Goal: Register for event/course

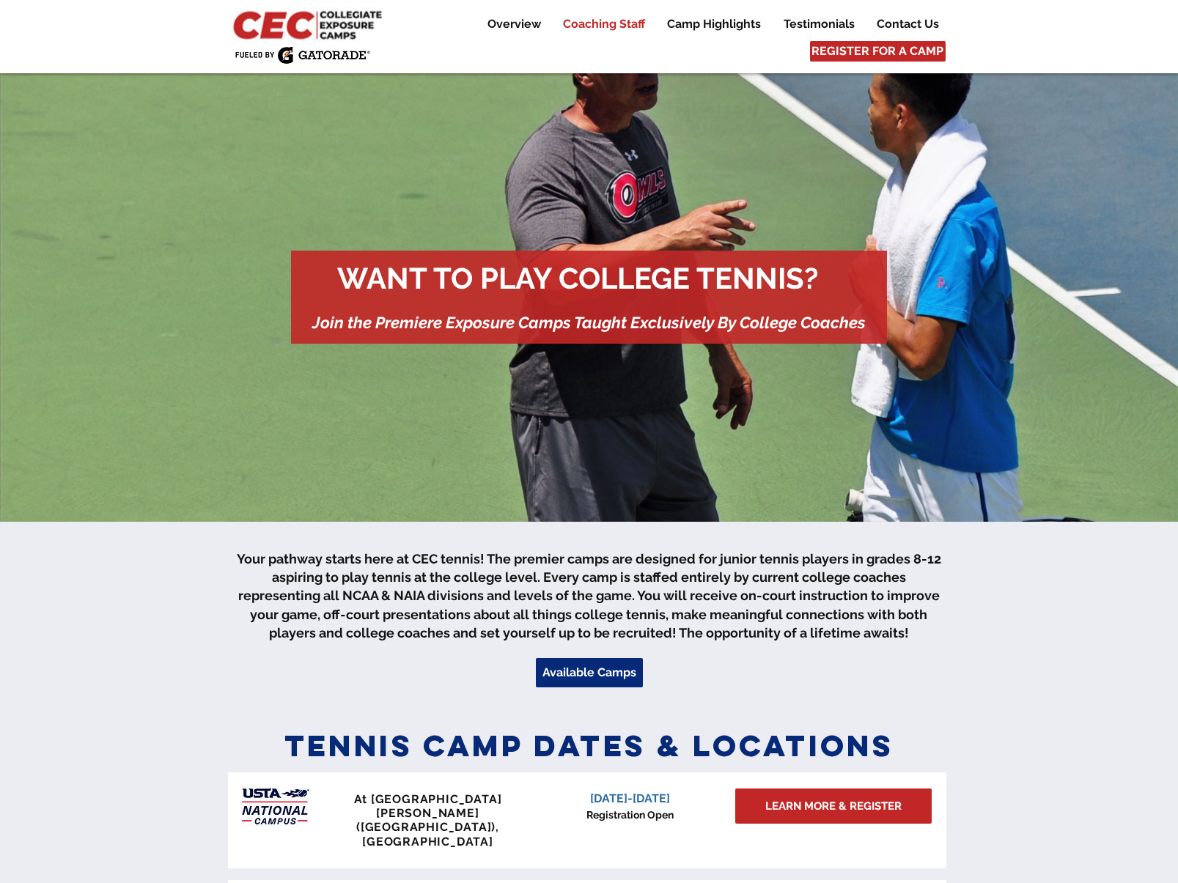
click at [613, 25] on p "Coaching Staff" at bounding box center [604, 24] width 97 height 18
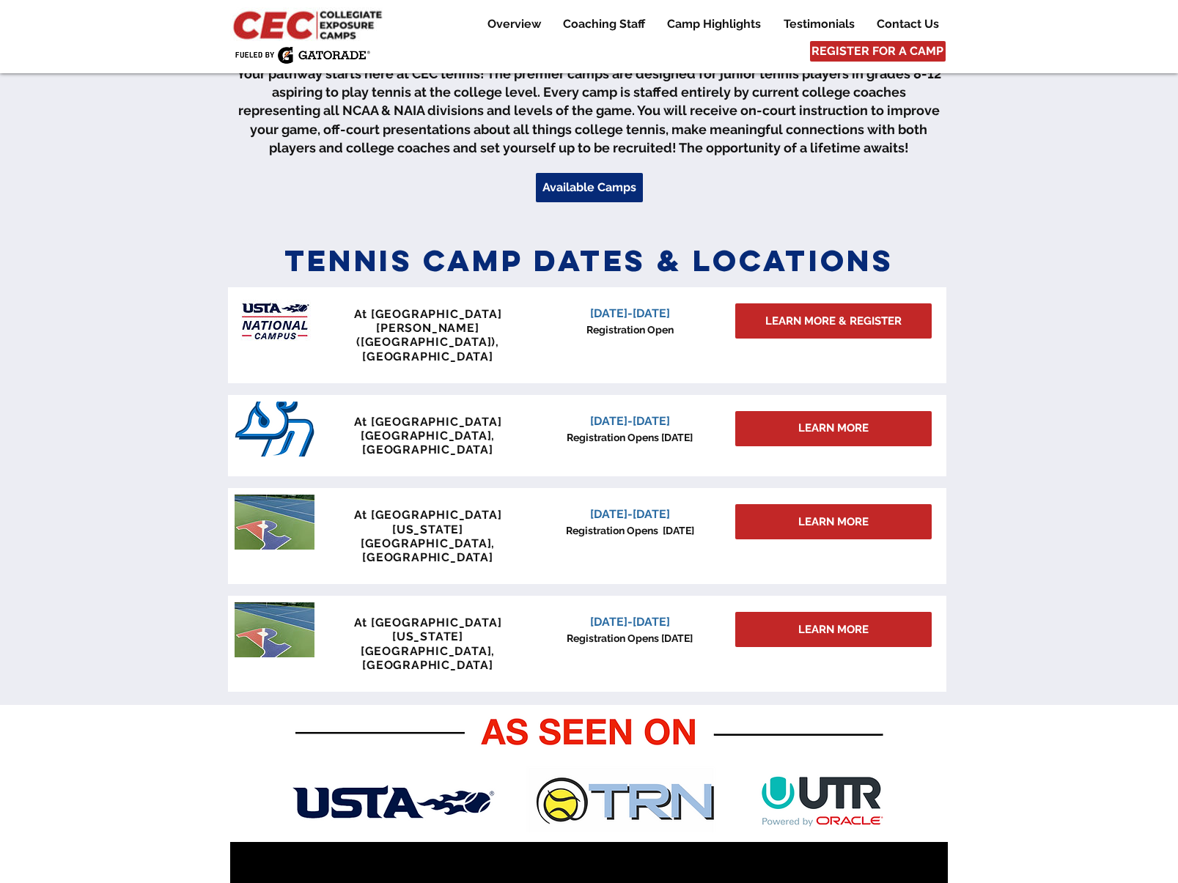
scroll to position [488, 0]
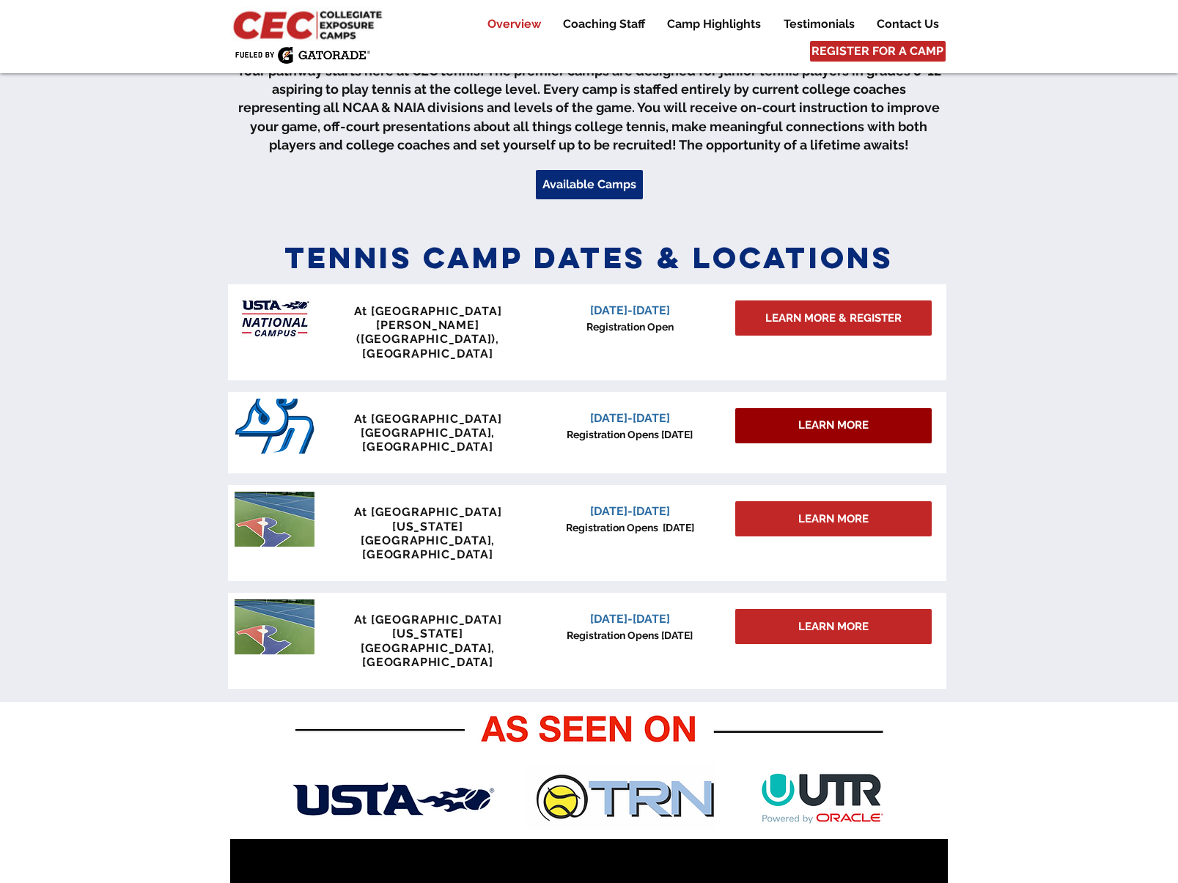
click at [789, 408] on div "LEARN MORE" at bounding box center [833, 425] width 196 height 35
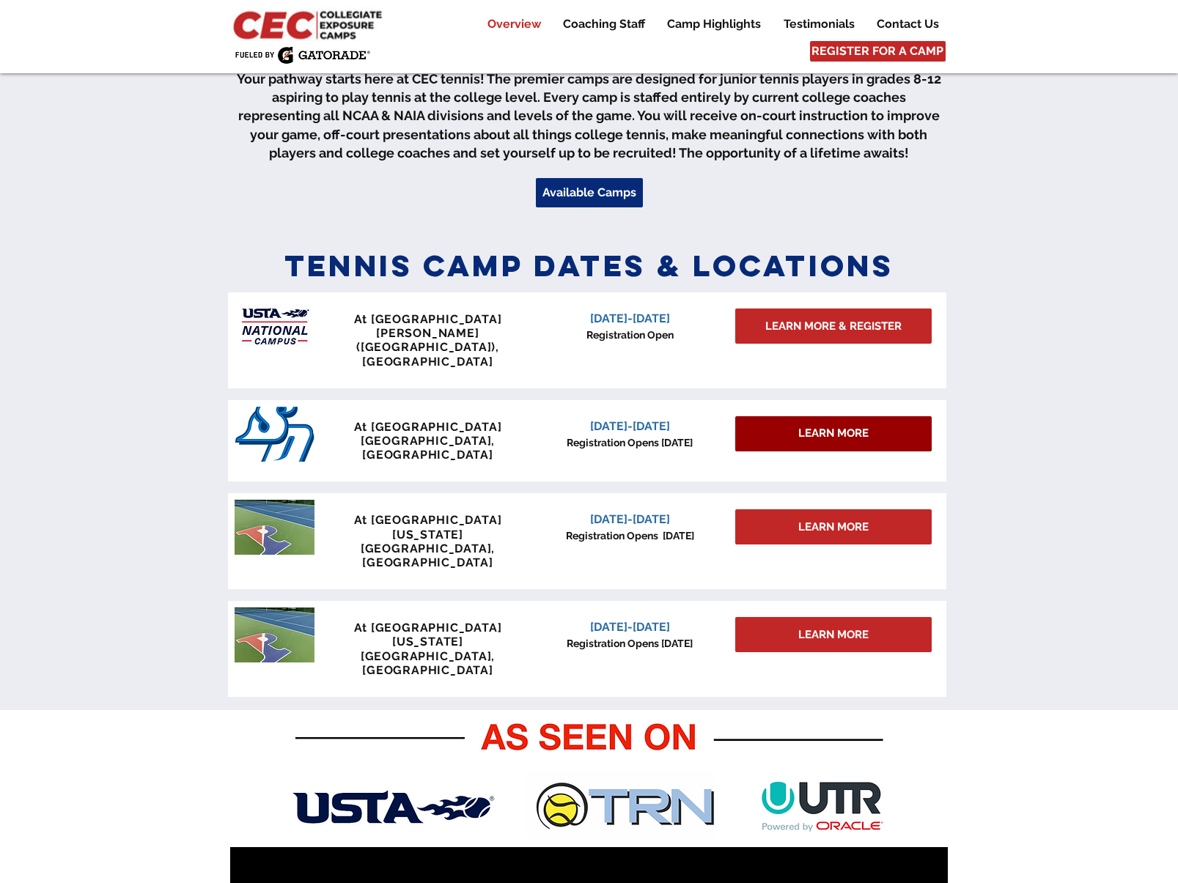
click at [789, 416] on div "LEARN MORE" at bounding box center [833, 433] width 196 height 35
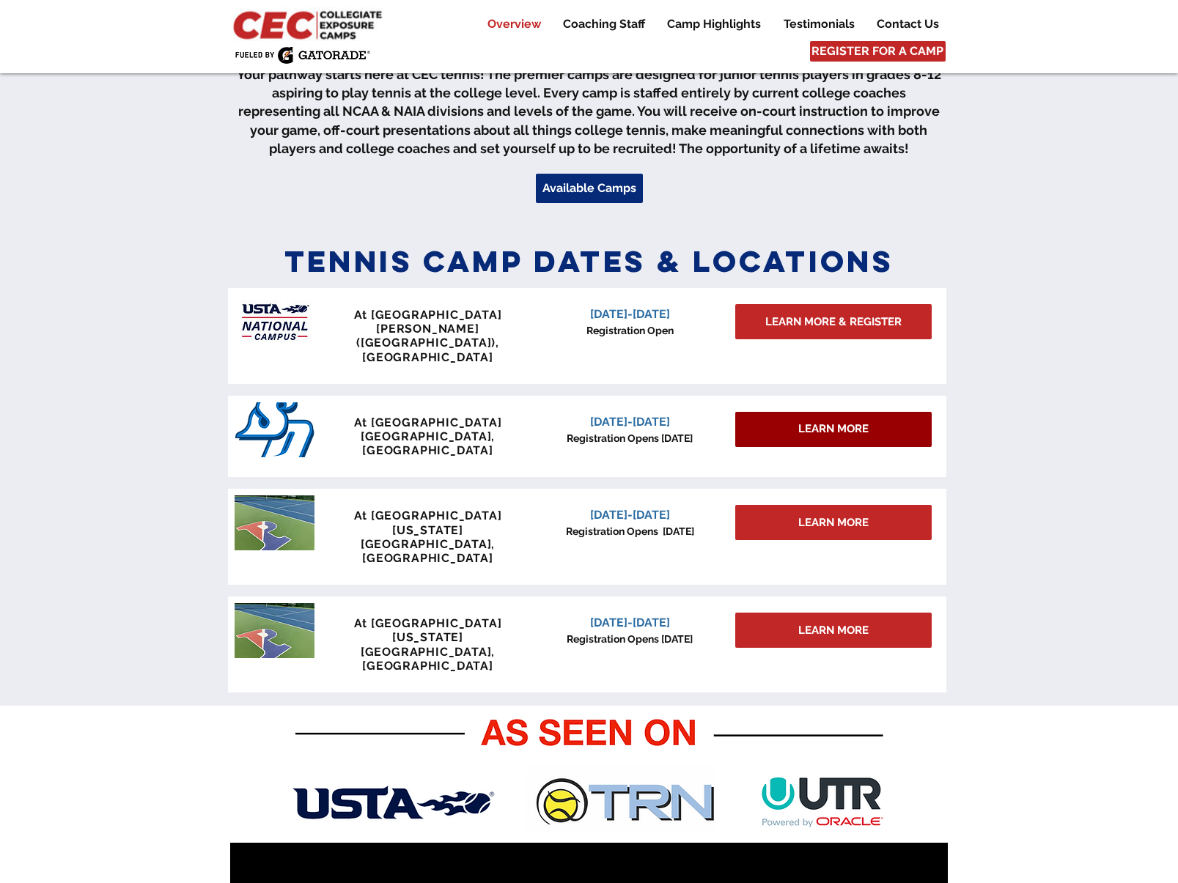
click at [816, 421] on span "LEARN MORE" at bounding box center [833, 428] width 70 height 15
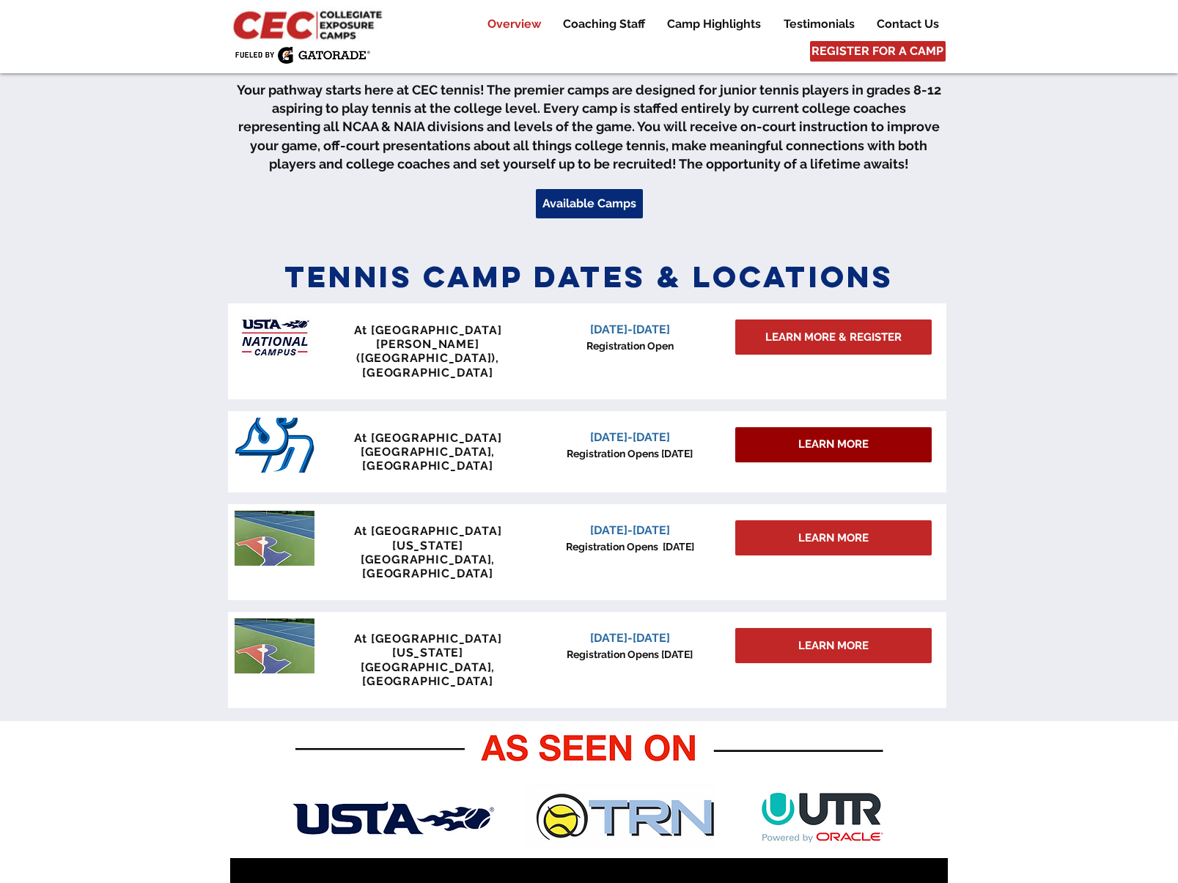
click at [816, 427] on div "LEARN MORE" at bounding box center [833, 444] width 196 height 35
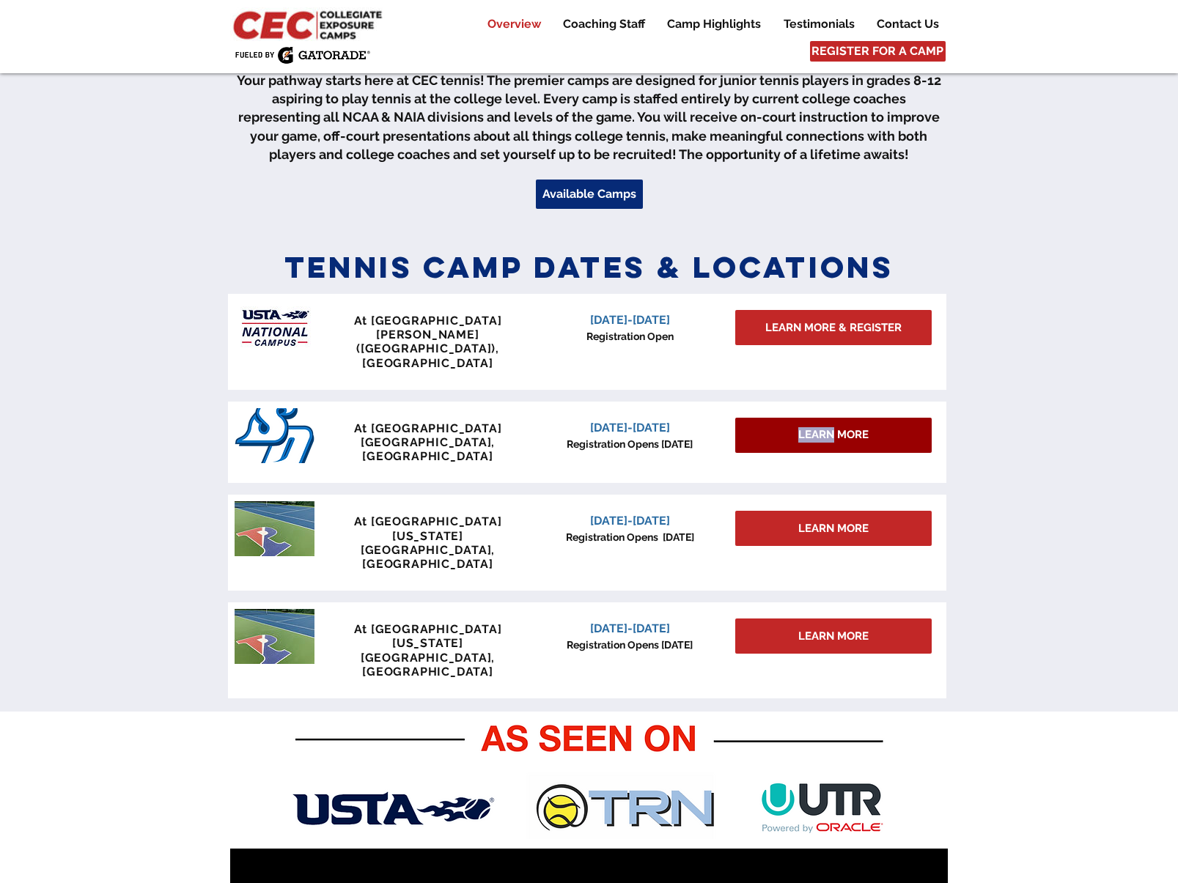
click at [816, 418] on div "LEARN MORE" at bounding box center [833, 435] width 196 height 35
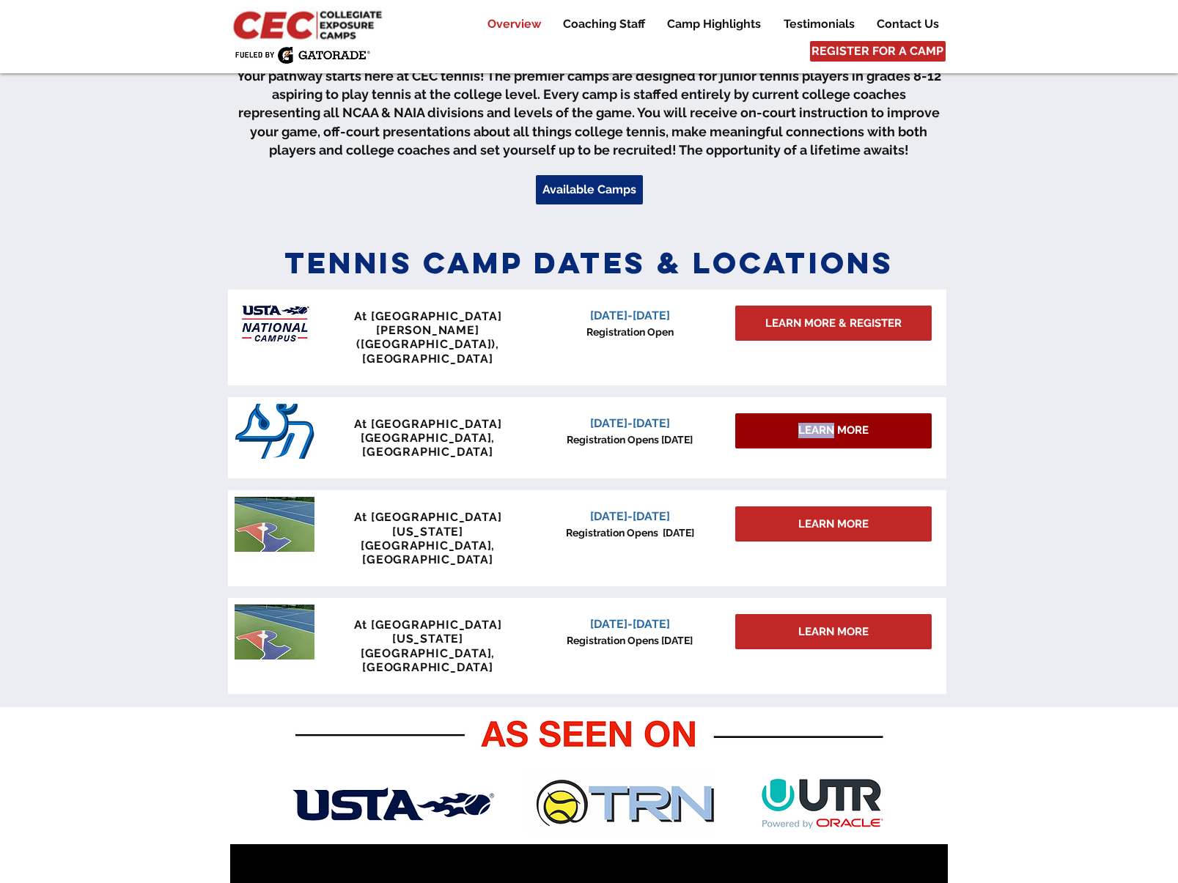
scroll to position [484, 0]
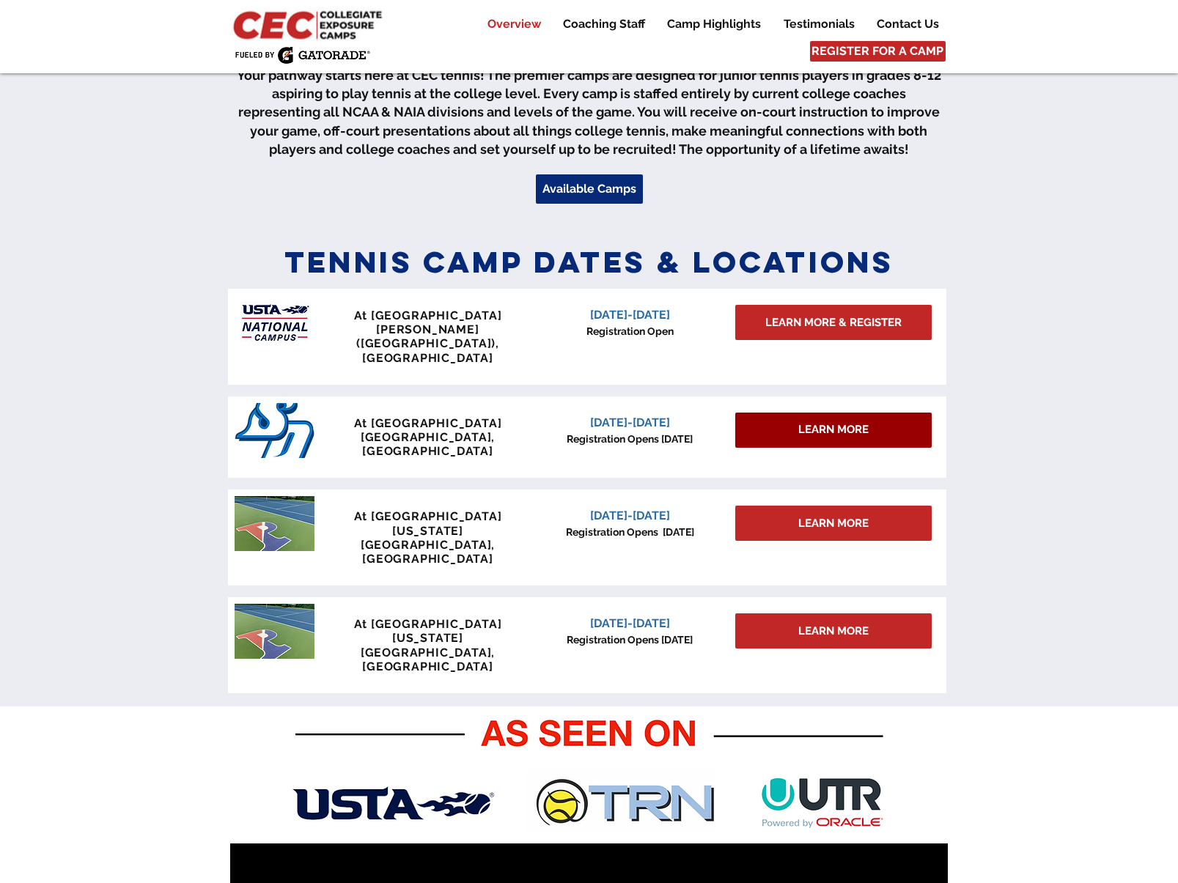
click at [856, 413] on div "LEARN MORE" at bounding box center [833, 430] width 196 height 35
drag, startPoint x: 841, startPoint y: 403, endPoint x: 791, endPoint y: 405, distance: 50.6
click at [839, 422] on span "LEARN MORE" at bounding box center [833, 429] width 70 height 15
click at [652, 416] on span "[DATE]-[DATE]" at bounding box center [630, 423] width 80 height 14
drag, startPoint x: 520, startPoint y: 402, endPoint x: 449, endPoint y: 397, distance: 71.2
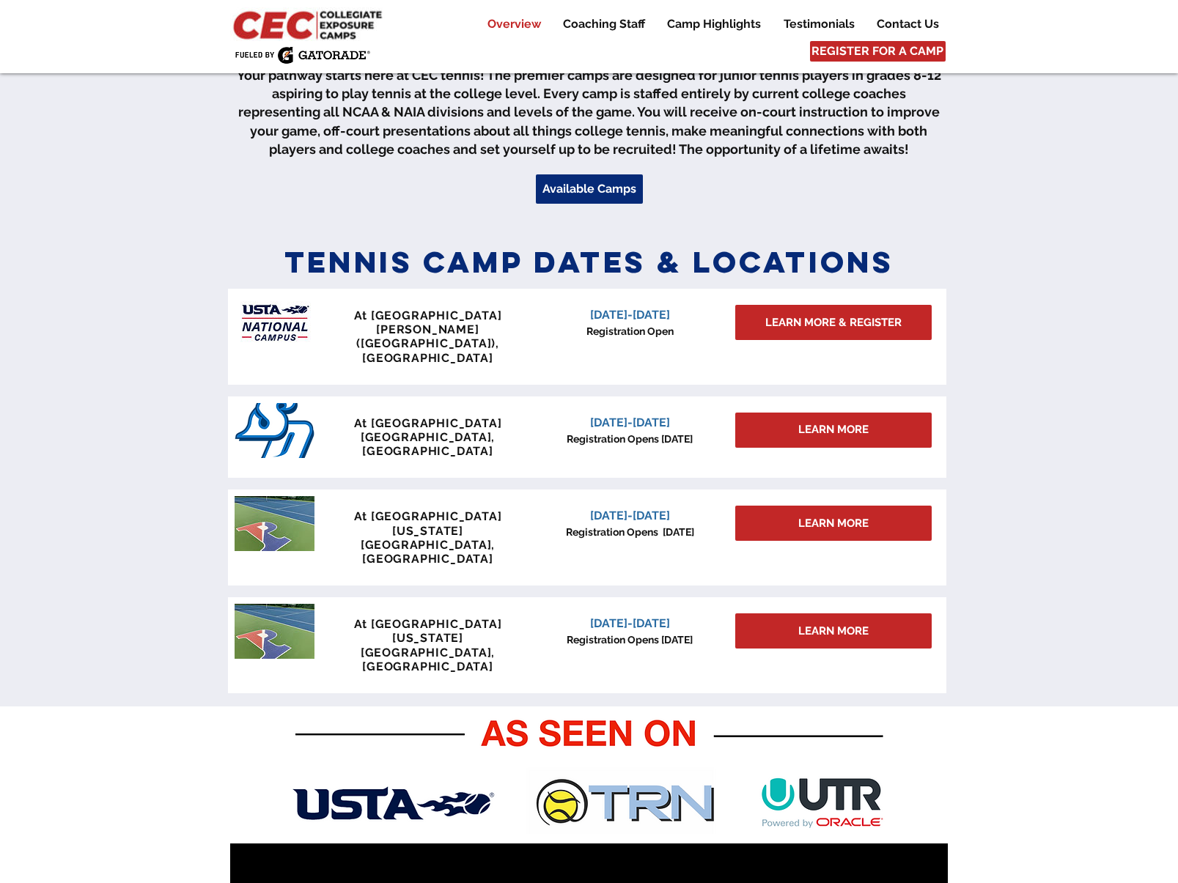
click at [503, 416] on p "At [GEOGRAPHIC_DATA]" at bounding box center [428, 423] width 217 height 14
drag, startPoint x: 436, startPoint y: 396, endPoint x: 420, endPoint y: 399, distance: 16.4
click at [435, 416] on span "At [GEOGRAPHIC_DATA]" at bounding box center [428, 423] width 148 height 14
drag, startPoint x: 808, startPoint y: 407, endPoint x: 823, endPoint y: 405, distance: 15.5
click at [809, 422] on span "LEARN MORE" at bounding box center [833, 429] width 70 height 15
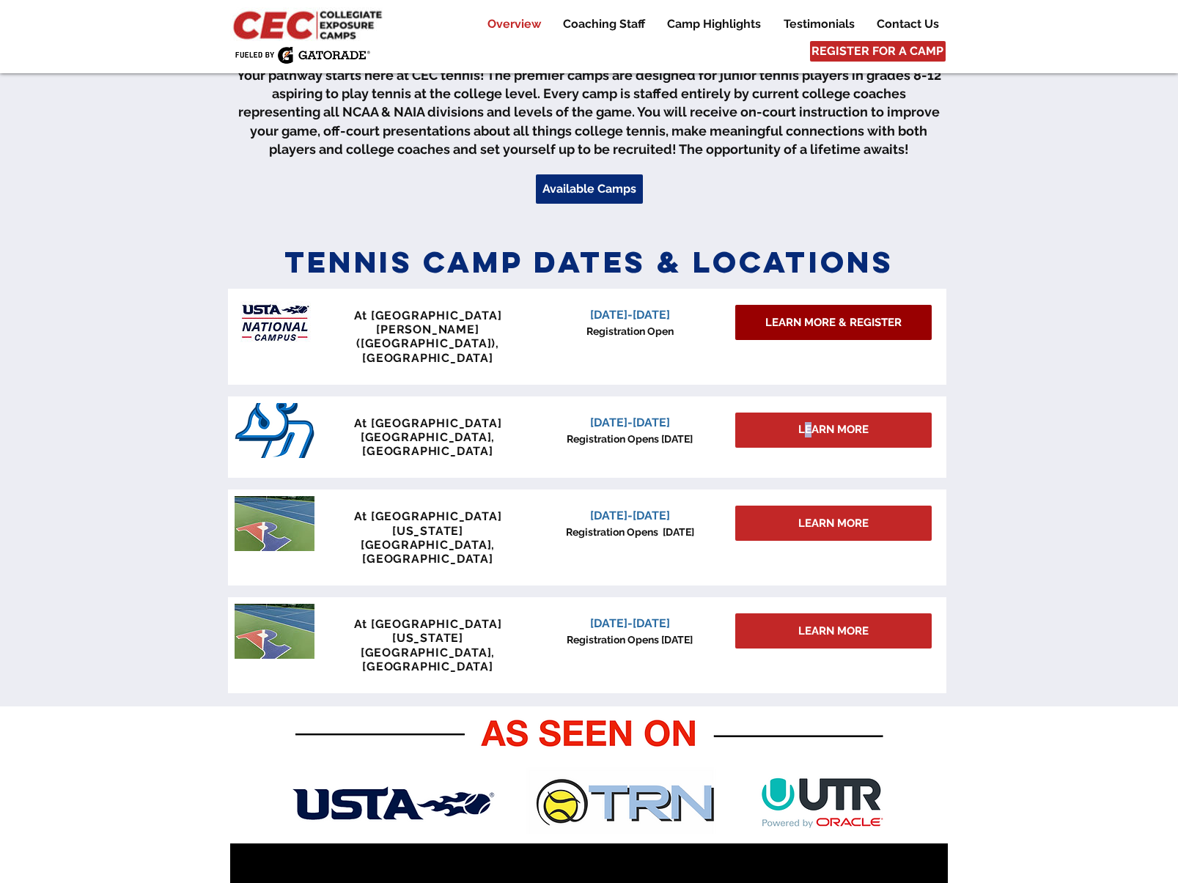
click at [803, 322] on span "LEARN MORE & REGISTER" at bounding box center [833, 322] width 136 height 15
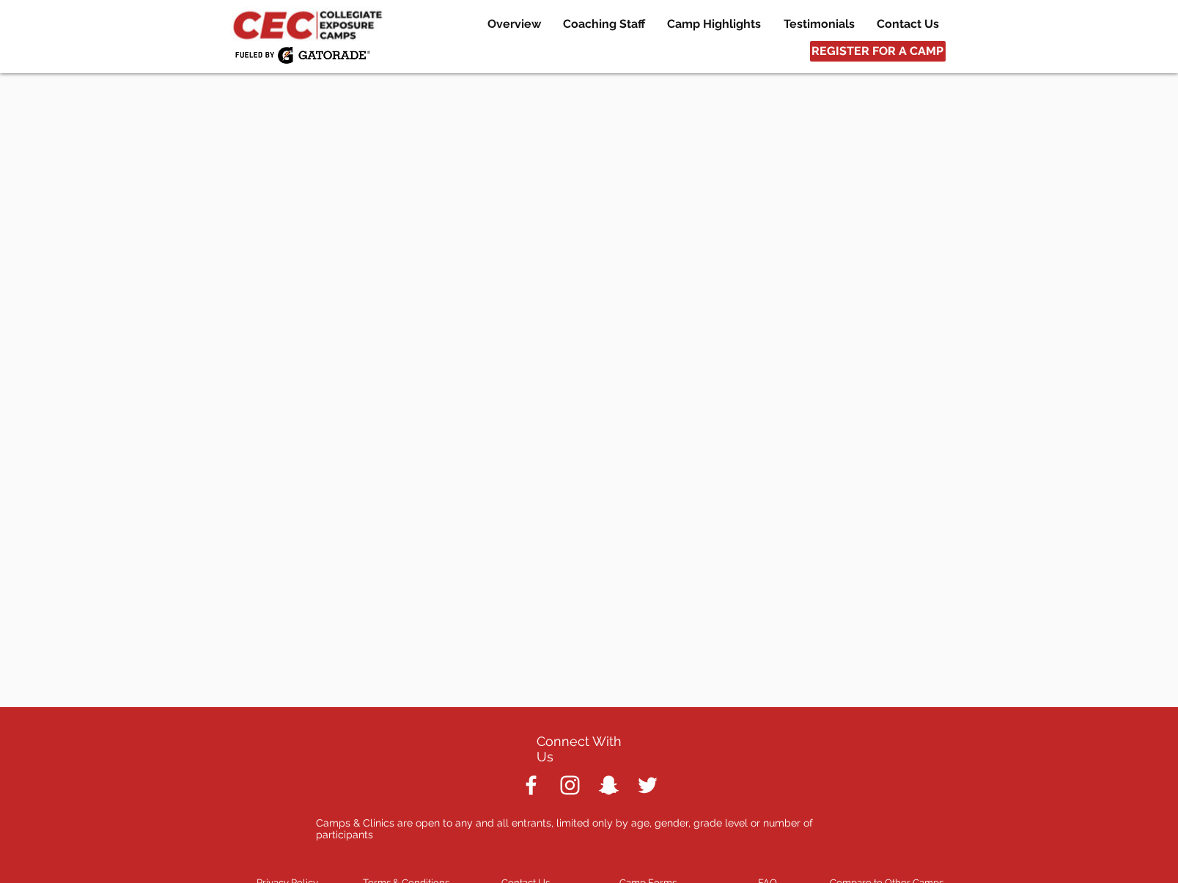
scroll to position [6465, 0]
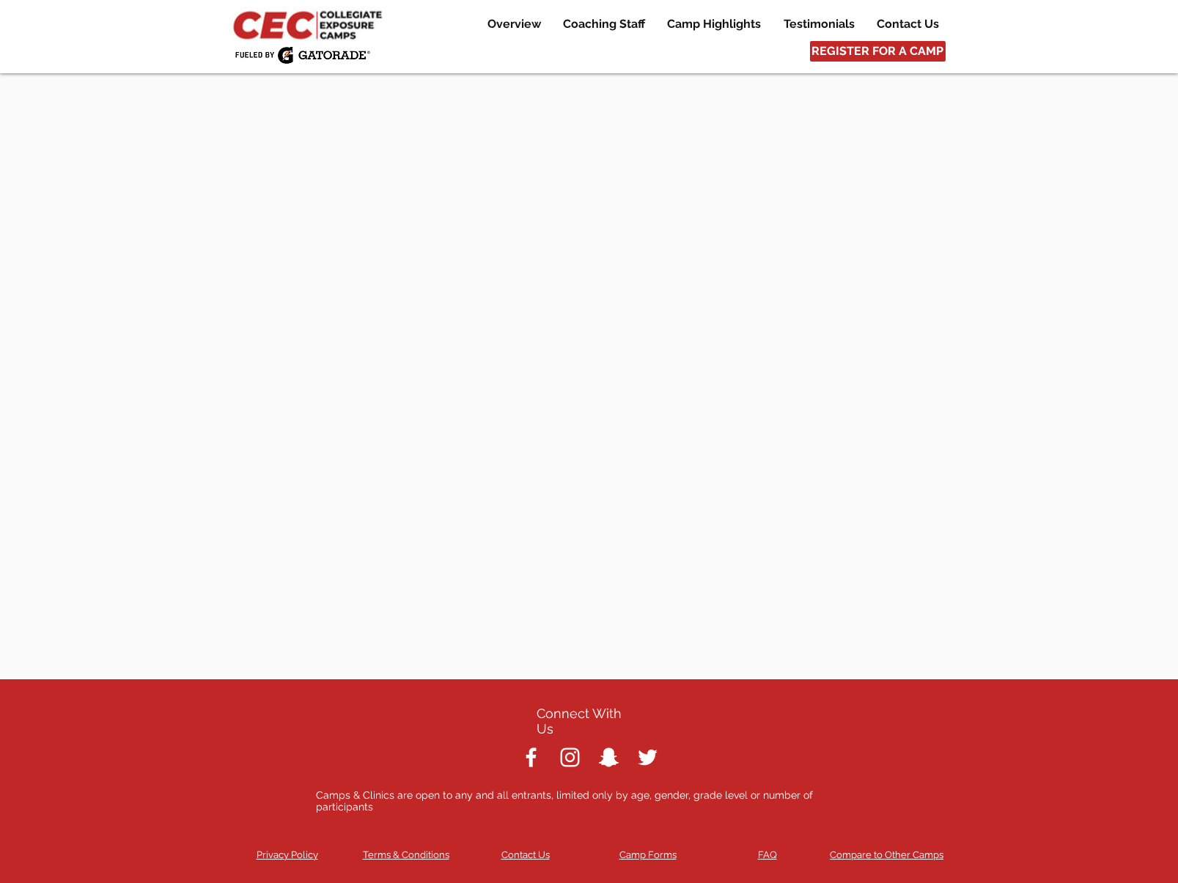
click at [529, 849] on span "Contact Us" at bounding box center [525, 854] width 48 height 11
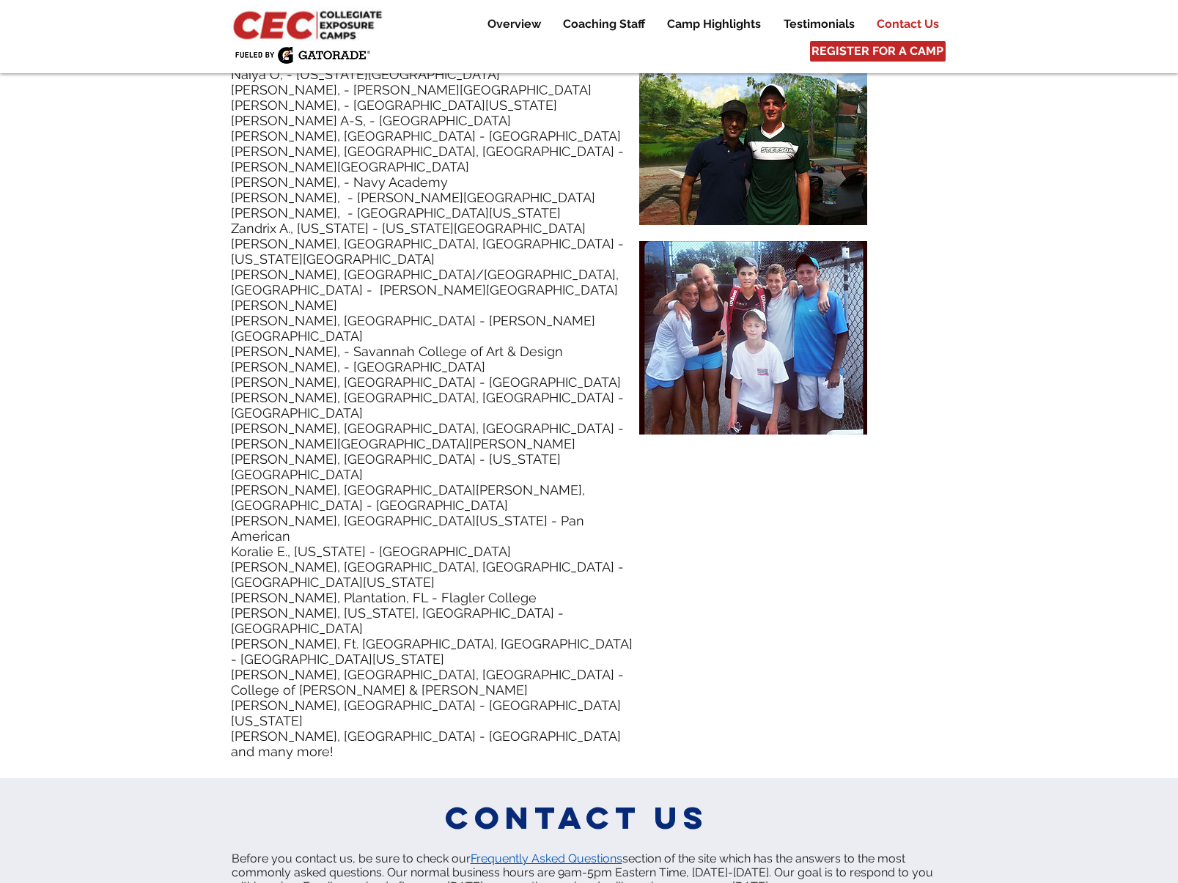
scroll to position [6959, 0]
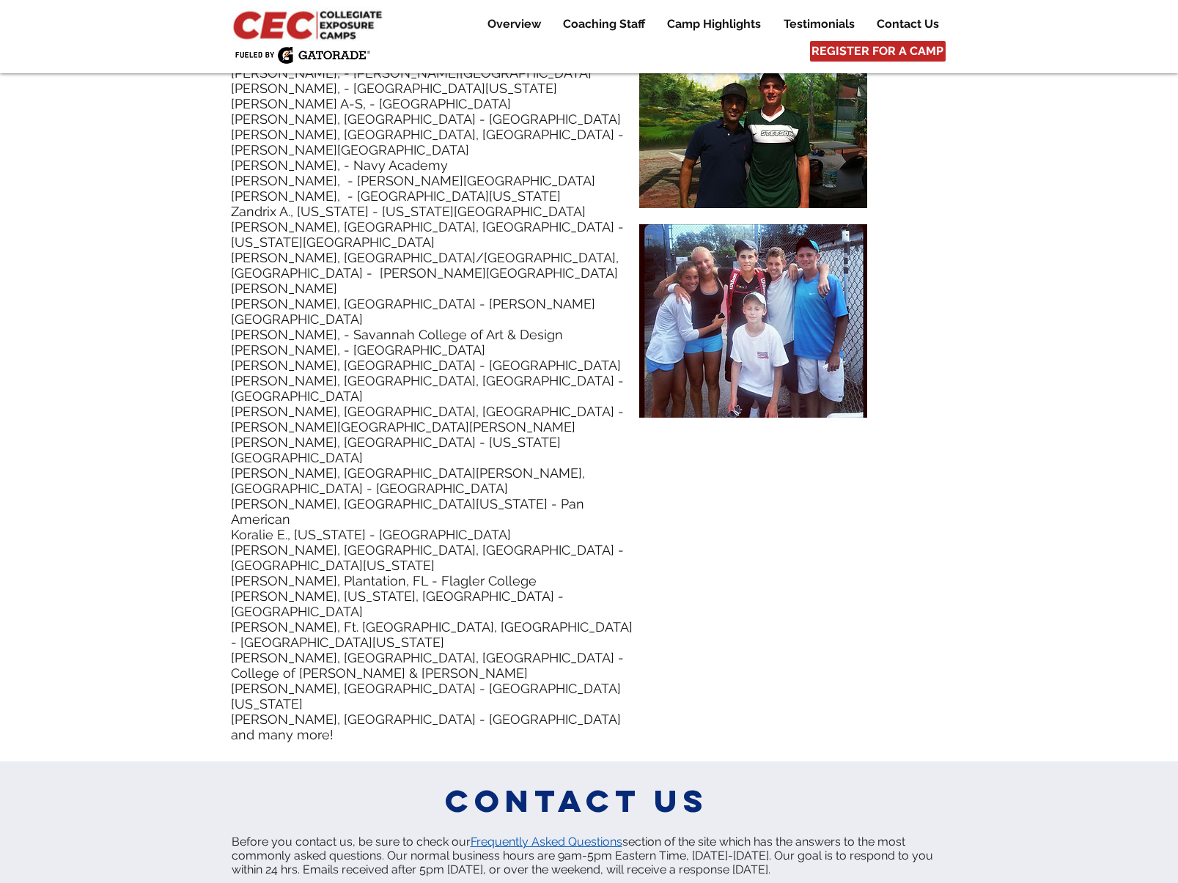
click at [536, 835] on span "Frequently Asked Questions" at bounding box center [547, 842] width 152 height 14
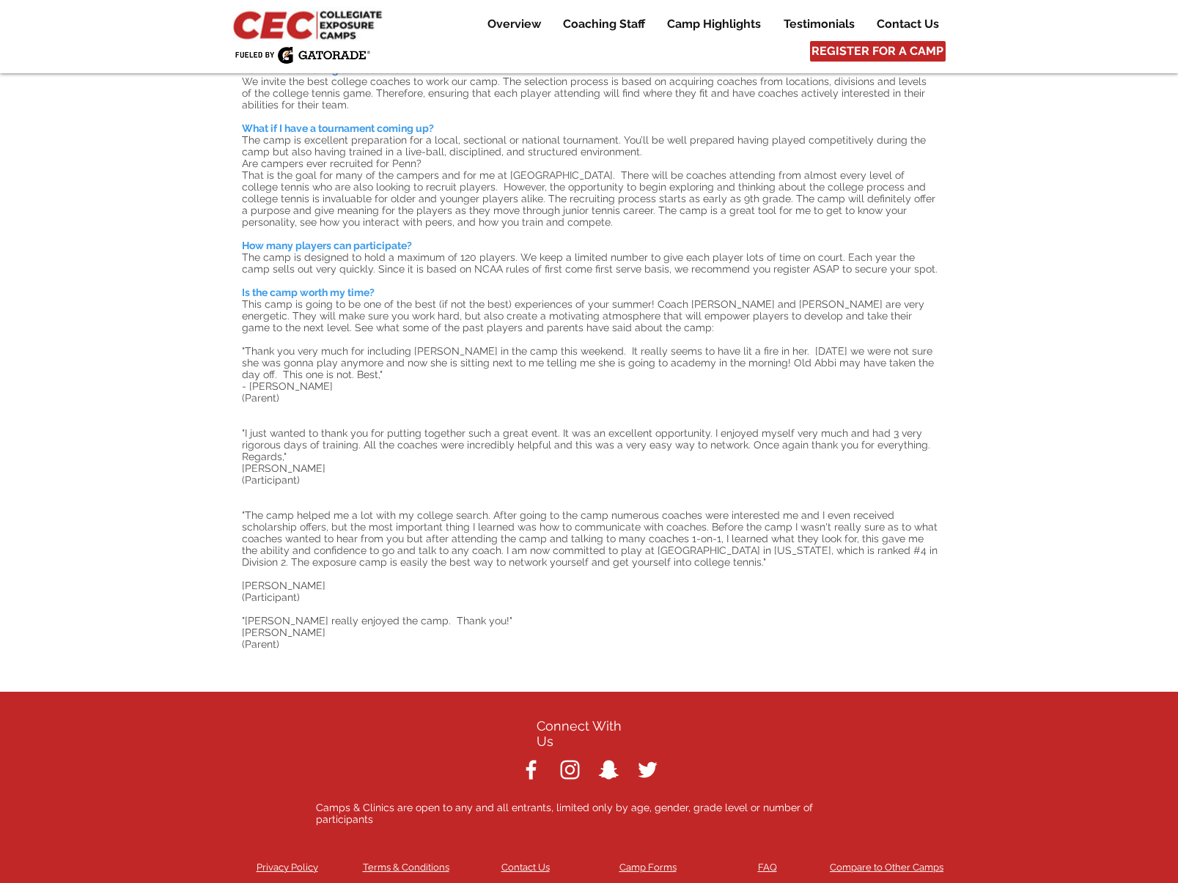
scroll to position [1060, 0]
